Goal: Use online tool/utility: Utilize a website feature to perform a specific function

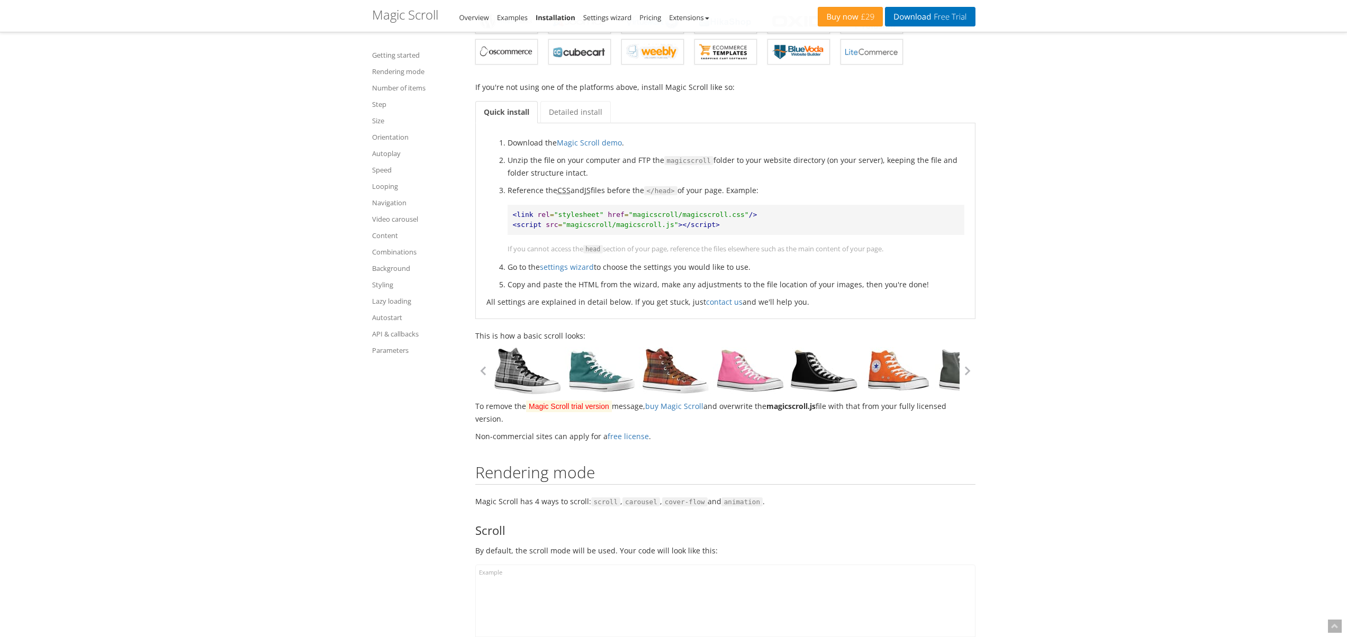
scroll to position [193, 0]
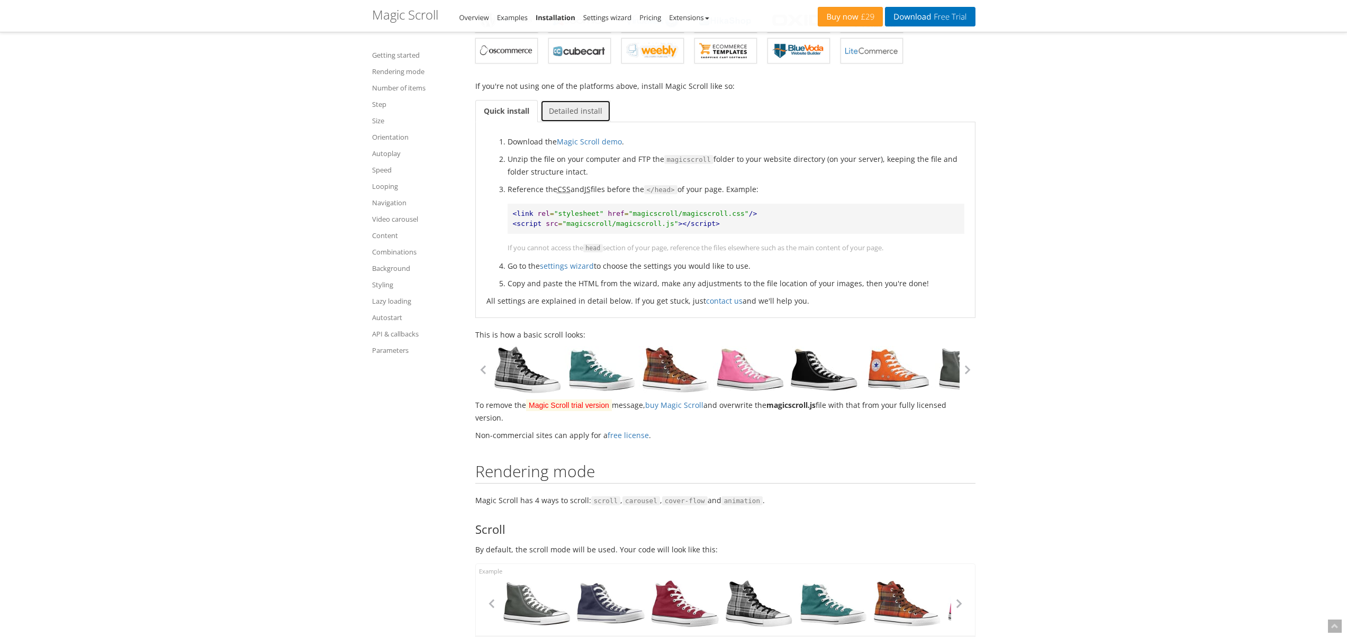
click at [577, 111] on link "Detailed install" at bounding box center [575, 111] width 70 height 22
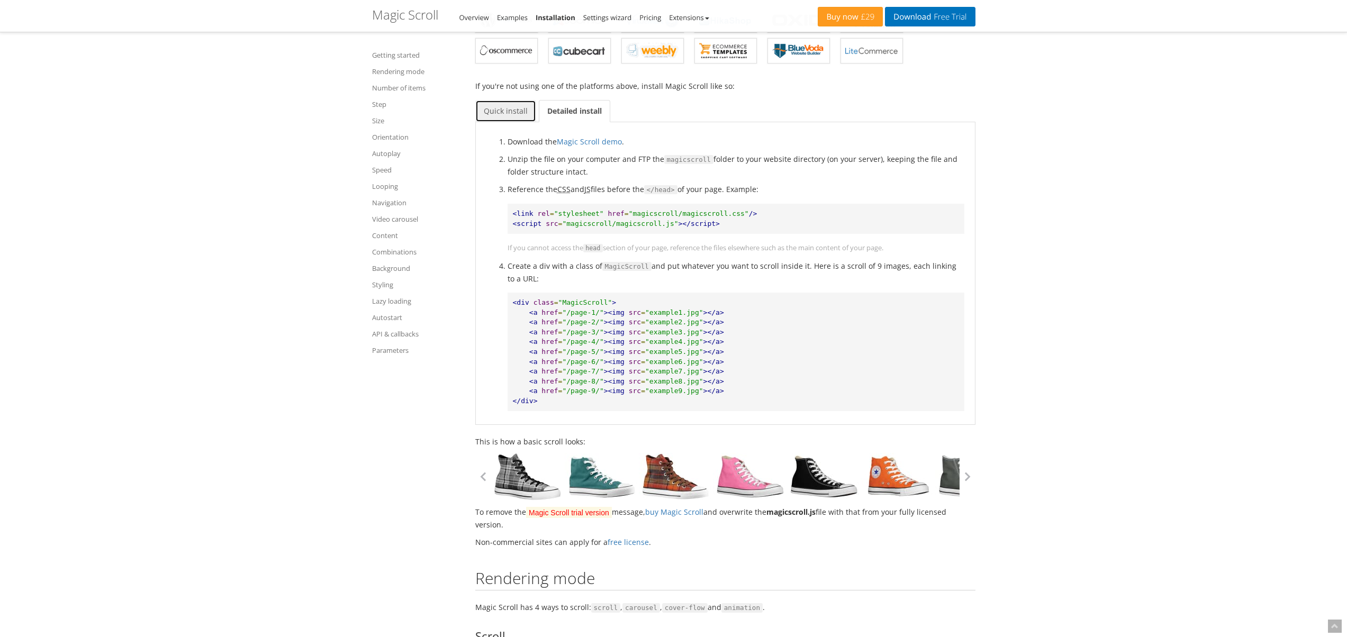
click at [506, 104] on link "Quick install" at bounding box center [505, 111] width 61 height 22
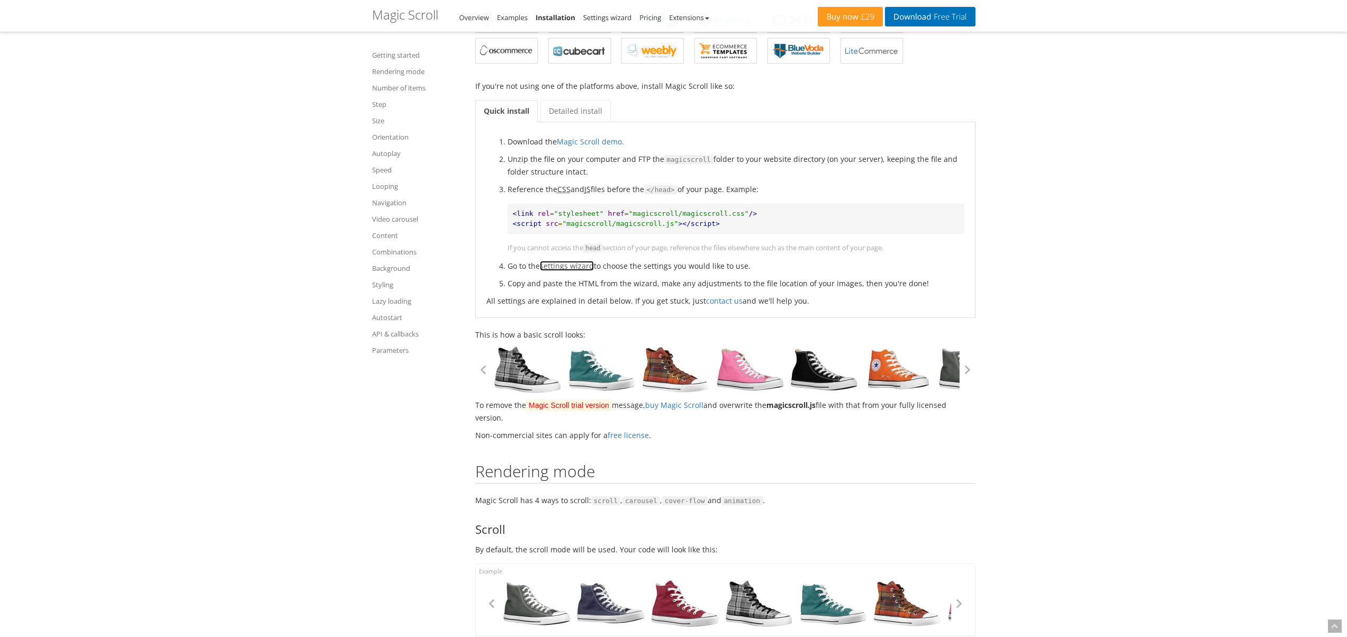
click at [571, 265] on link "settings wizard" at bounding box center [567, 266] width 54 height 10
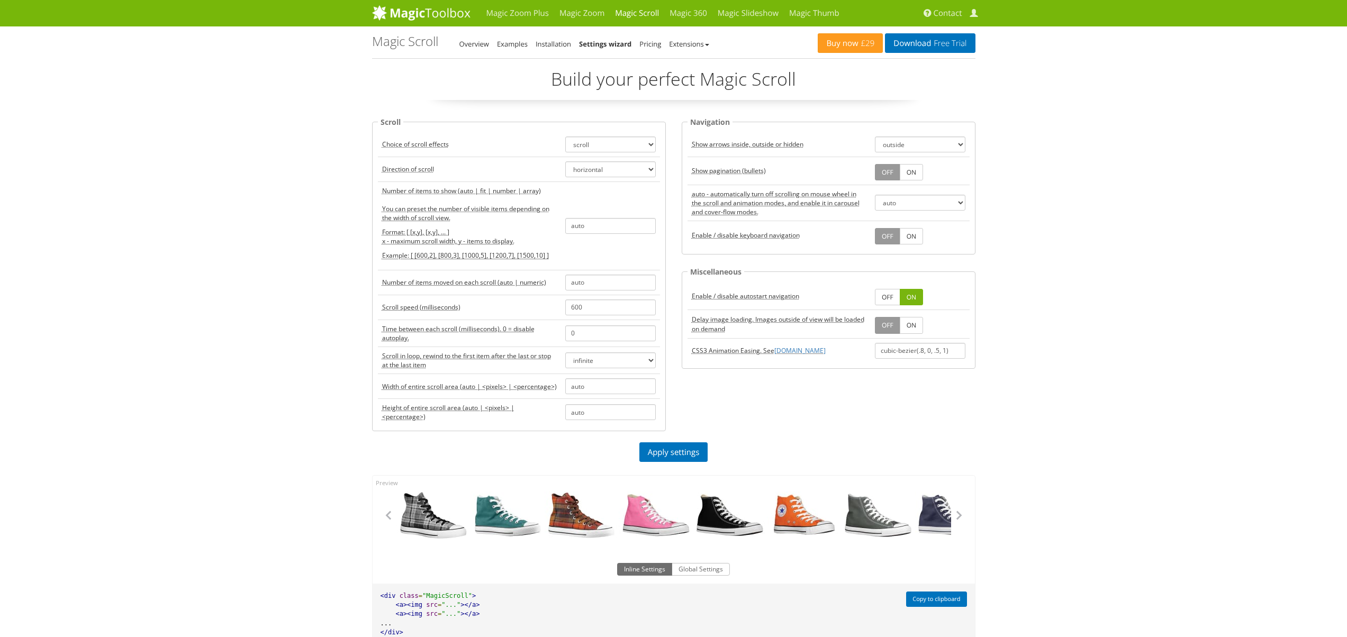
click at [421, 256] on p "Example: [ [600,2], [800,3], [1000,5], [1200,7], [1500,10] ]" at bounding box center [469, 255] width 175 height 9
click at [588, 228] on input "auto" at bounding box center [610, 226] width 90 height 16
click at [597, 262] on td "auto" at bounding box center [610, 225] width 99 height 88
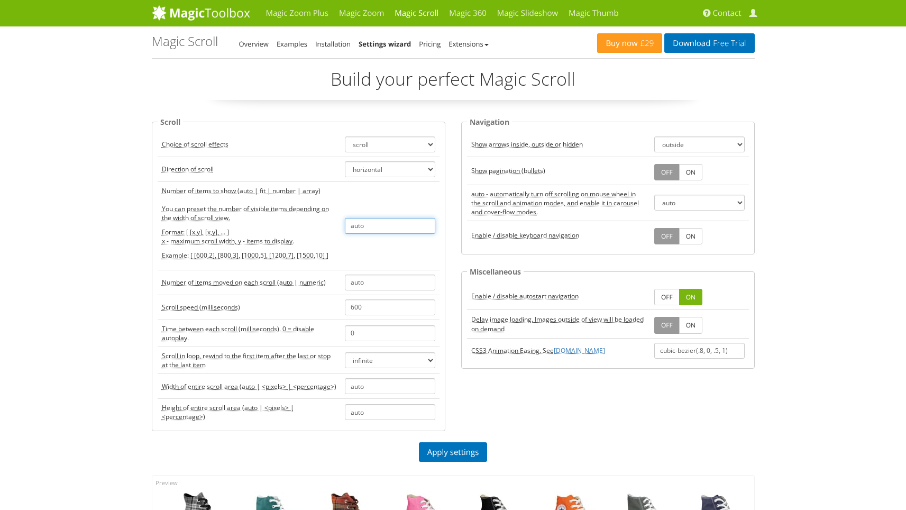
click at [393, 225] on input "auto" at bounding box center [390, 226] width 90 height 16
drag, startPoint x: 393, startPoint y: 225, endPoint x: 337, endPoint y: 224, distance: 56.6
click at [337, 224] on tr "Number of items to show (auto | fit | number | array) You can preset the number…" at bounding box center [299, 225] width 282 height 88
click at [363, 228] on input "[[0, 3],[768, 5" at bounding box center [390, 226] width 90 height 16
click at [358, 226] on input "[[0, 2],[768, 4],[976,6]" at bounding box center [390, 226] width 90 height 16
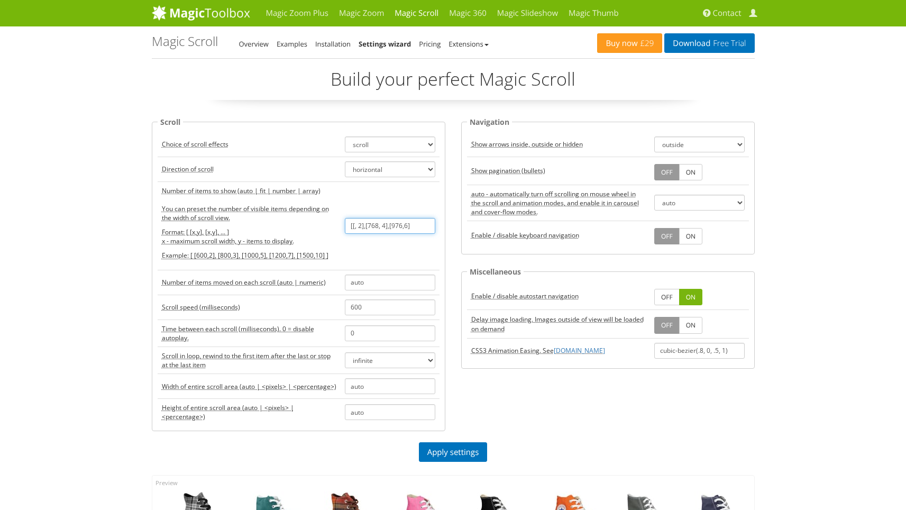
paste input "768"
drag, startPoint x: 430, startPoint y: 225, endPoint x: 453, endPoint y: 392, distance: 168.3
click at [430, 225] on input "[[470, 2],[768, 4],[2000,6]" at bounding box center [390, 226] width 90 height 16
type input "[[470, 2],[768, 4],[2000,6]"
click at [446, 450] on link "Apply settings" at bounding box center [453, 452] width 69 height 20
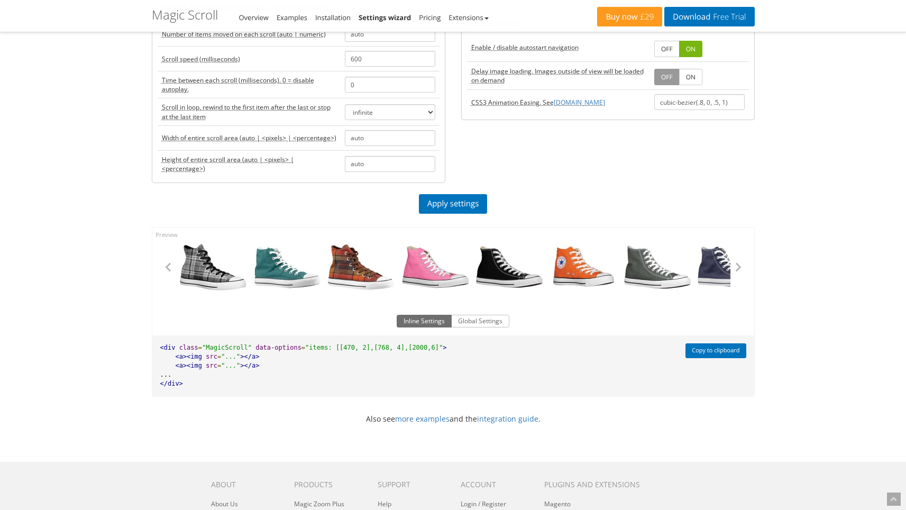
scroll to position [254, 0]
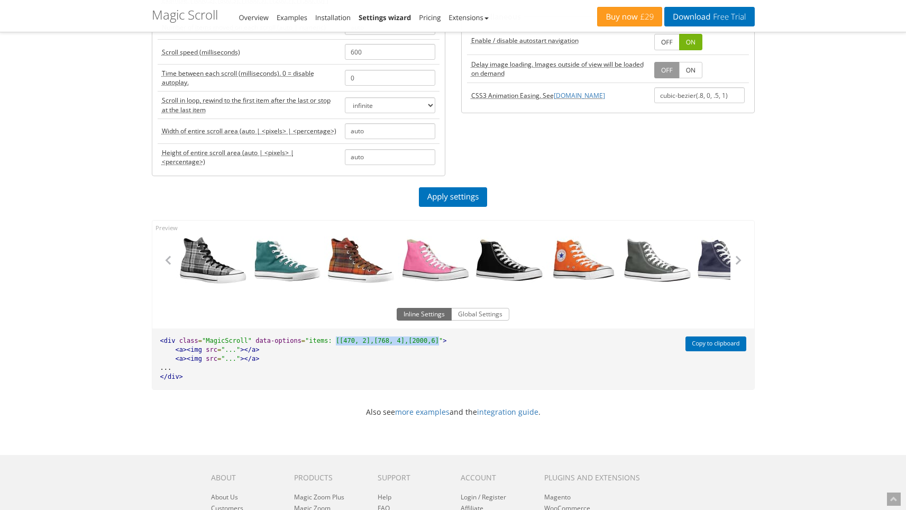
drag, startPoint x: 340, startPoint y: 340, endPoint x: 438, endPoint y: 340, distance: 97.4
click at [438, 340] on span ""items: [[470, 2],[768, 4],[2000,6]"" at bounding box center [374, 340] width 138 height 7
copy span "[[470, 2],[768, 4],[2000,6]"
